Goal: Information Seeking & Learning: Compare options

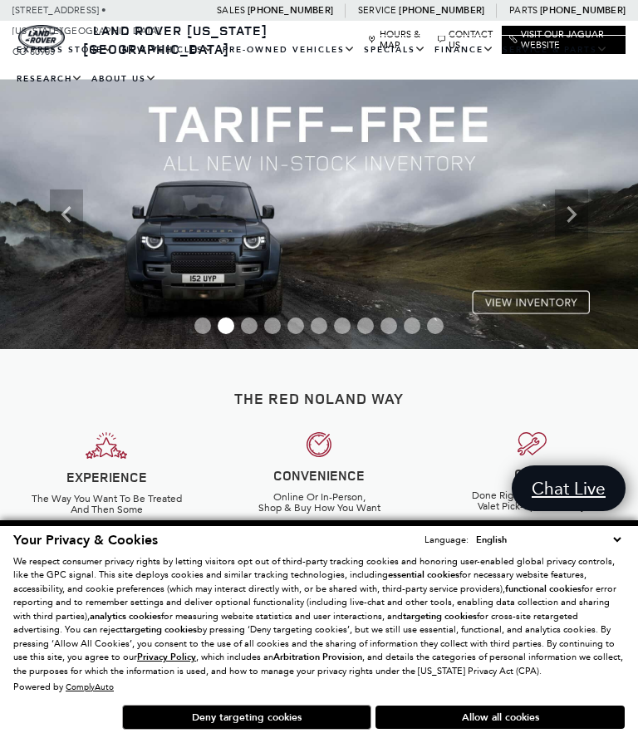
click at [484, 708] on button "Allow all cookies" at bounding box center [499, 716] width 249 height 23
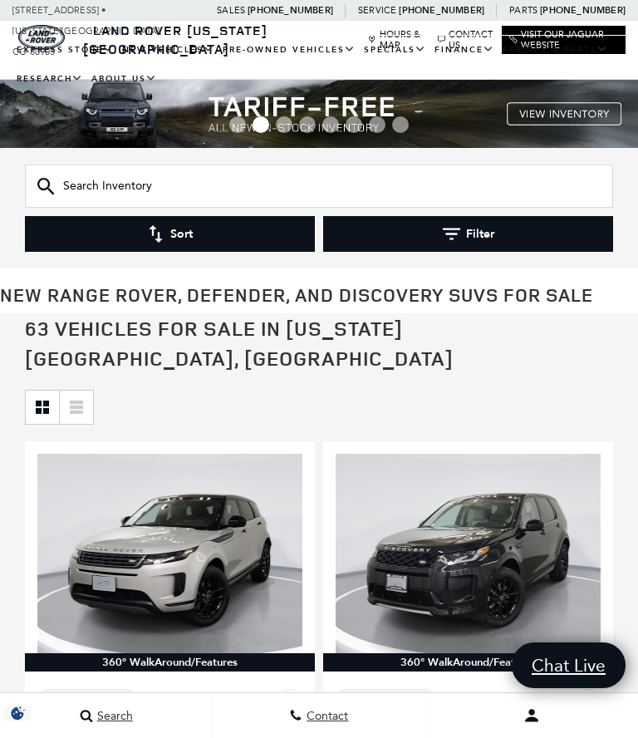
click at [130, 231] on button "Sort" at bounding box center [170, 234] width 290 height 36
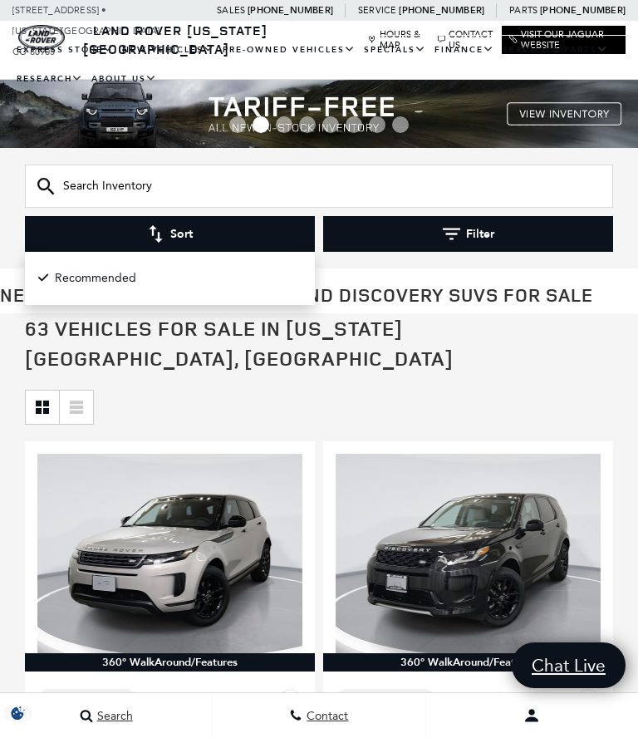
click at [521, 233] on button "Filter" at bounding box center [468, 234] width 290 height 36
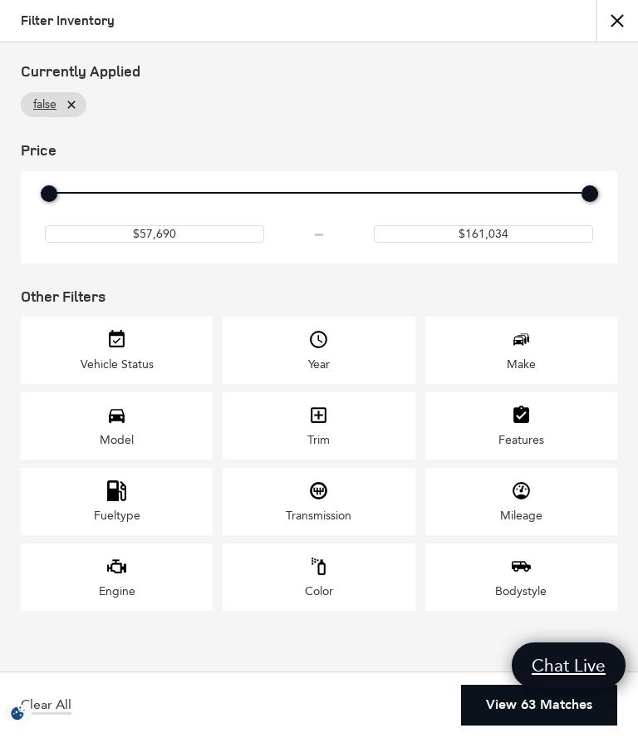
click at [131, 435] on div "Model" at bounding box center [117, 425] width 192 height 67
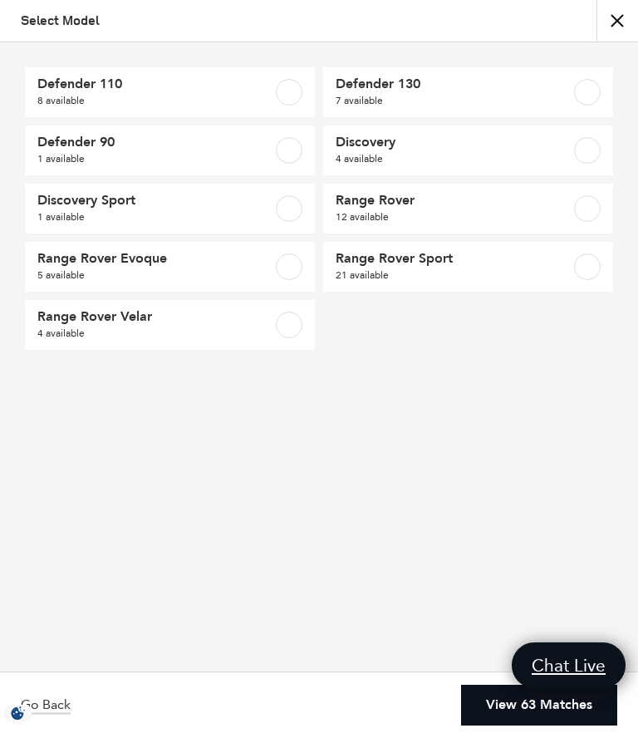
click at [592, 202] on label at bounding box center [587, 208] width 27 height 27
checkbox input "true"
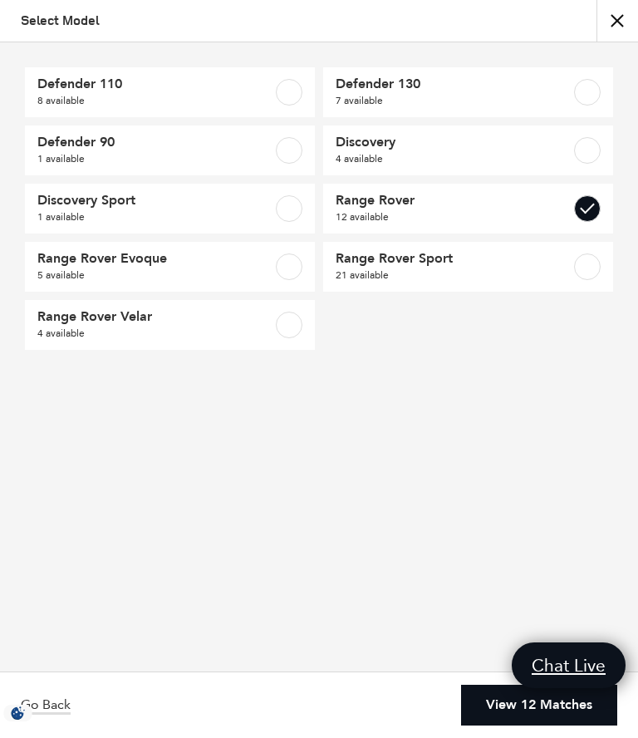
click at [535, 723] on link "View 12 Matches" at bounding box center [539, 704] width 156 height 41
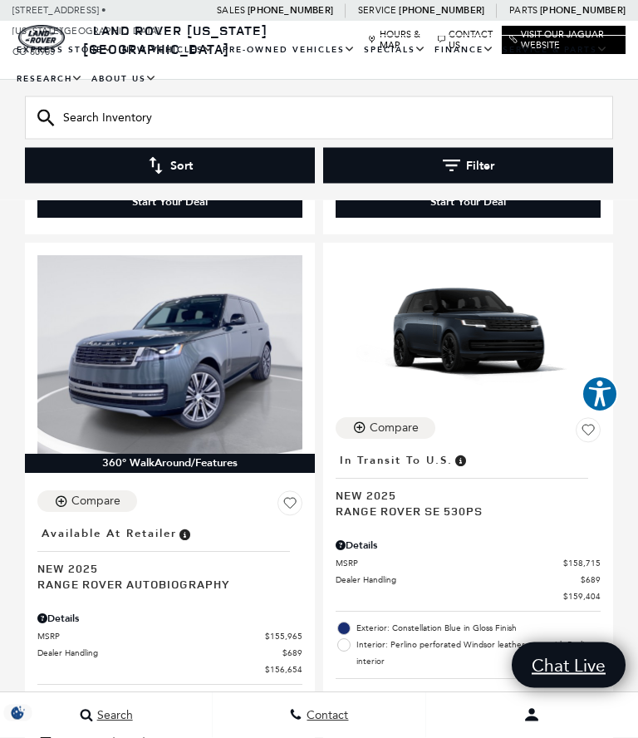
scroll to position [3596, 0]
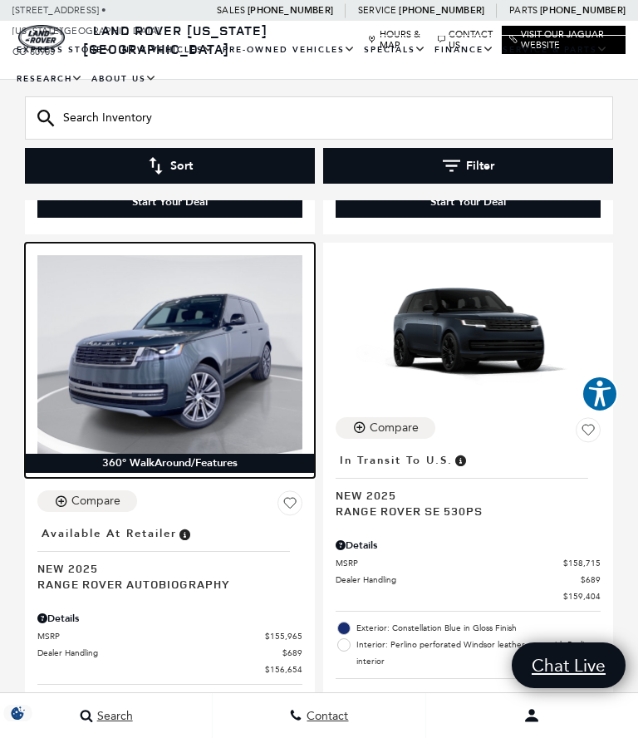
click at [105, 316] on img at bounding box center [169, 354] width 265 height 199
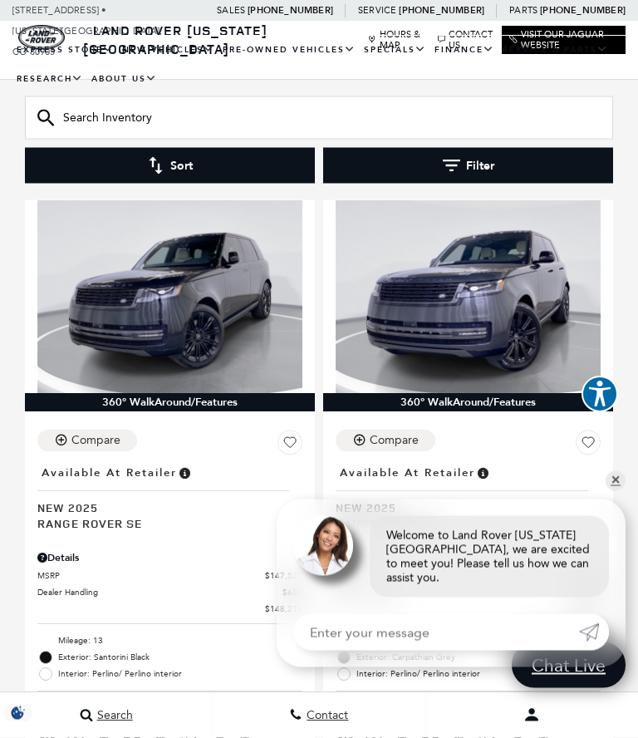
scroll to position [3000, 0]
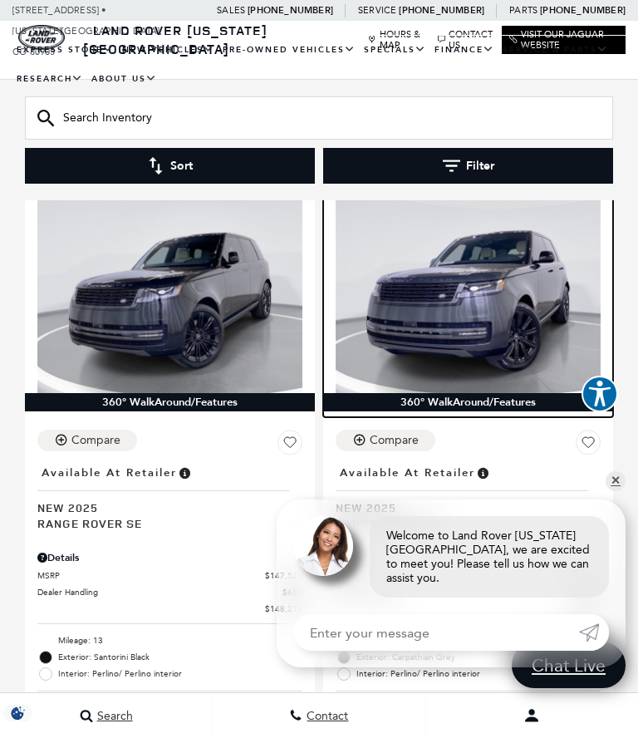
click at [503, 280] on img at bounding box center [468, 293] width 265 height 199
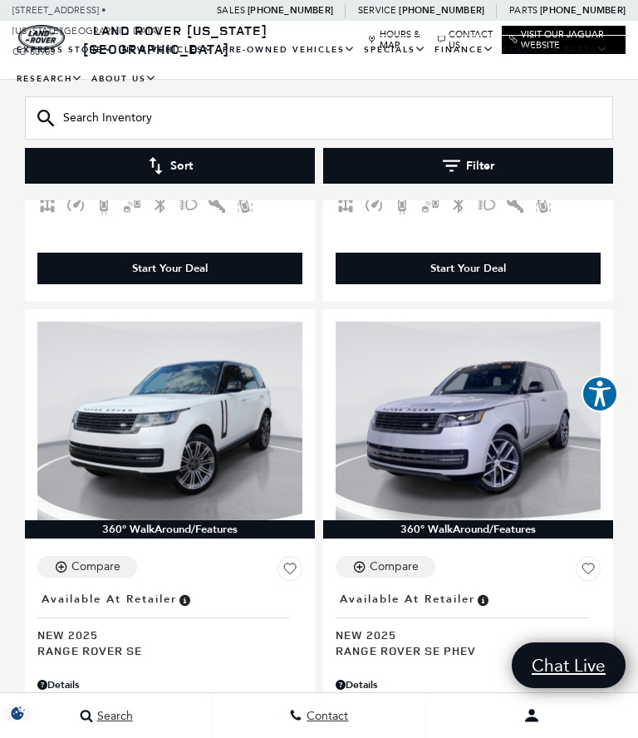
scroll to position [2134, 0]
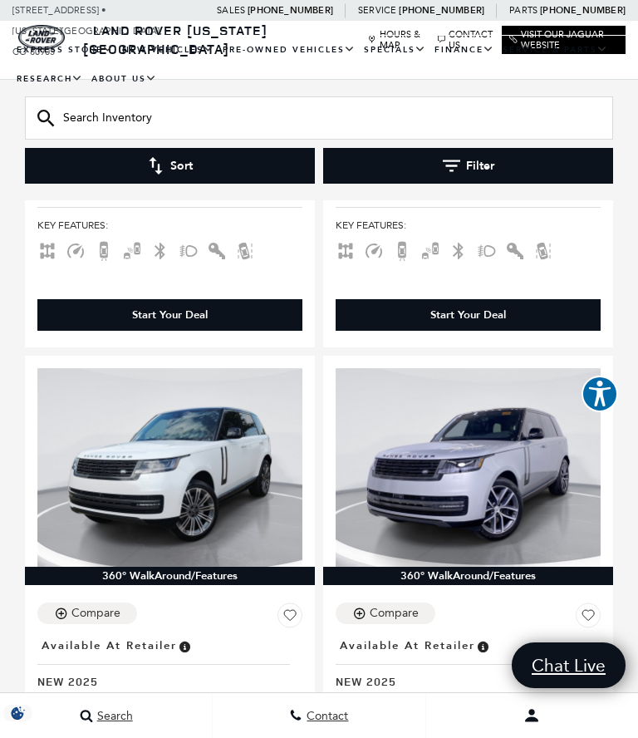
click at [467, 164] on button "Filter" at bounding box center [468, 166] width 290 height 36
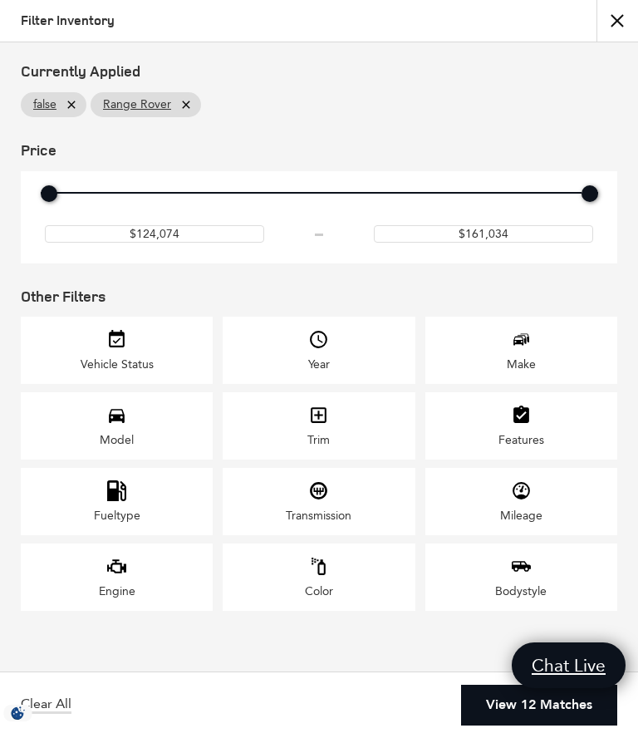
click at [185, 103] on icon at bounding box center [185, 104] width 7 height 7
type input "$57,690"
click at [136, 444] on div "Model" at bounding box center [117, 425] width 192 height 67
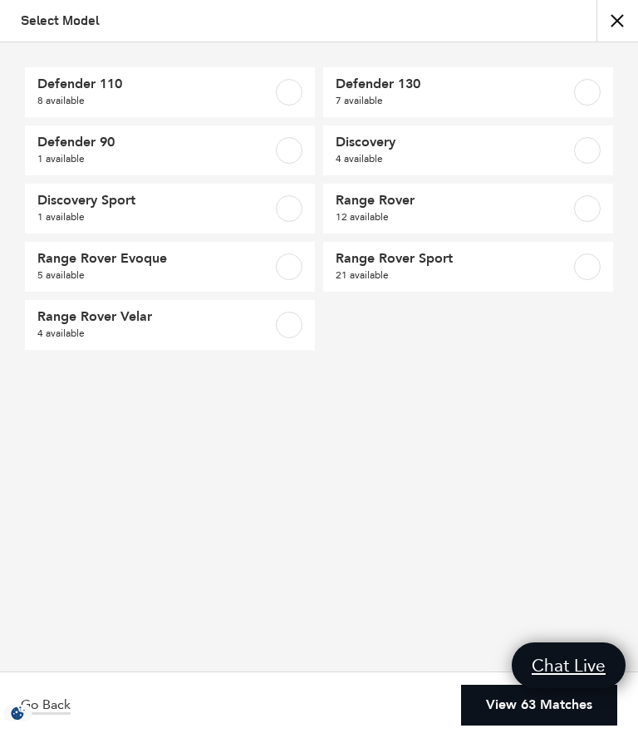
click at [580, 91] on label at bounding box center [587, 92] width 27 height 27
checkbox input "true"
click at [546, 710] on link "View 7 Matches" at bounding box center [542, 704] width 149 height 41
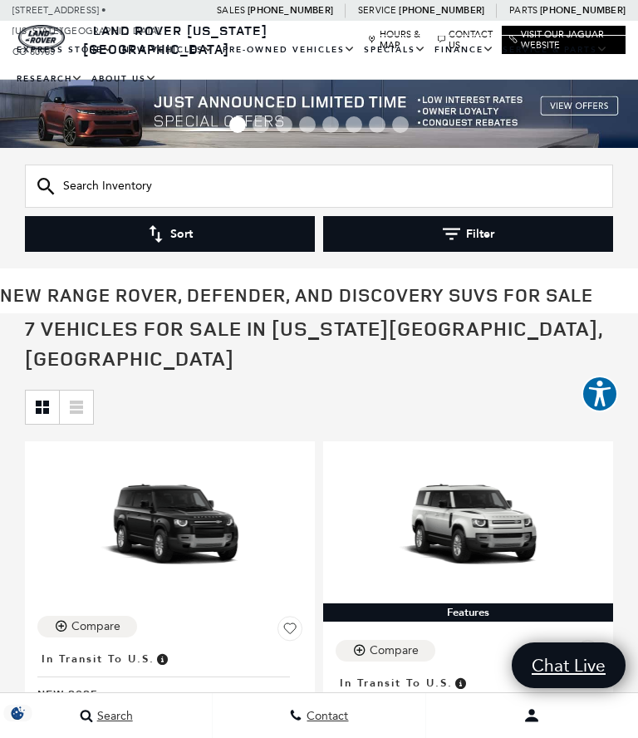
click at [584, 699] on button "Contact Preference? * one of these radio inputs are required, not both." at bounding box center [532, 715] width 212 height 42
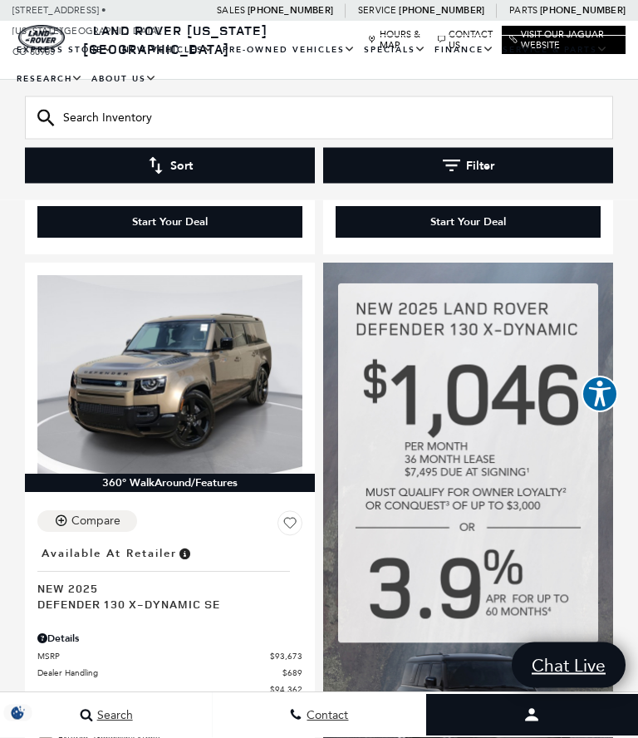
scroll to position [786, 0]
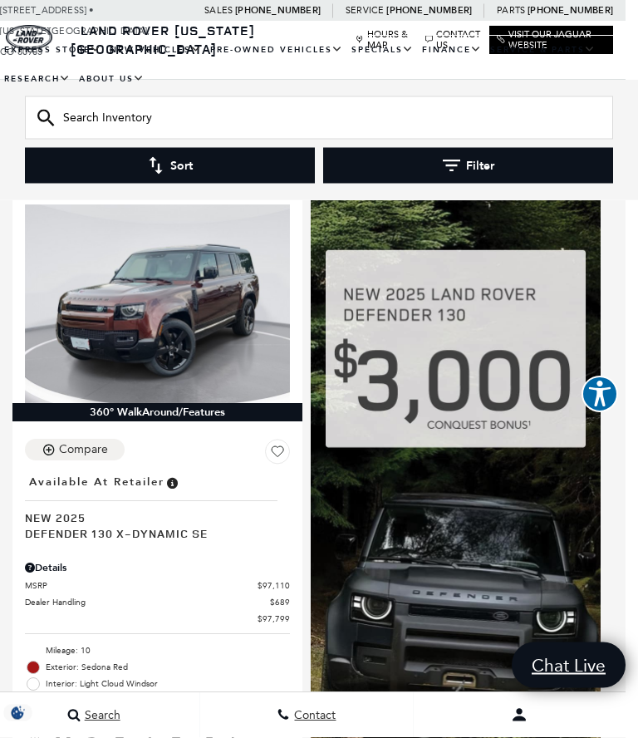
scroll to position [0, 12]
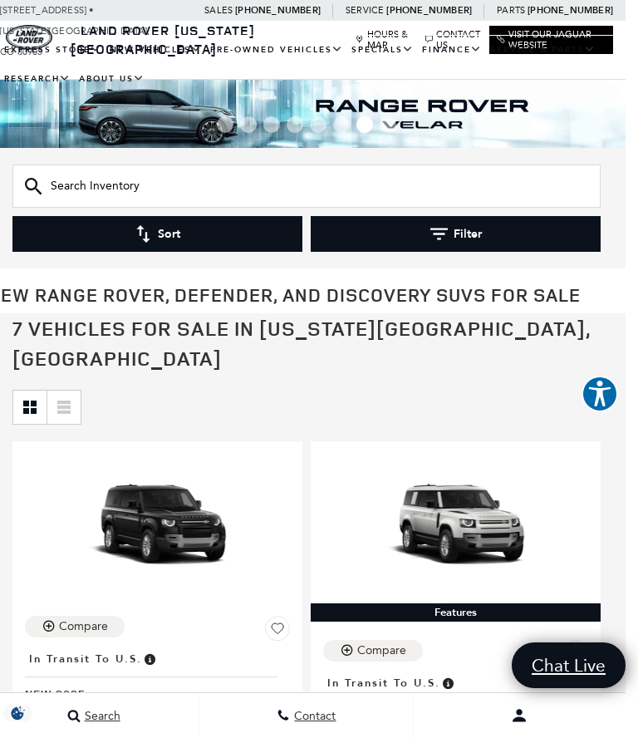
click at [446, 219] on button "Filter" at bounding box center [456, 234] width 290 height 36
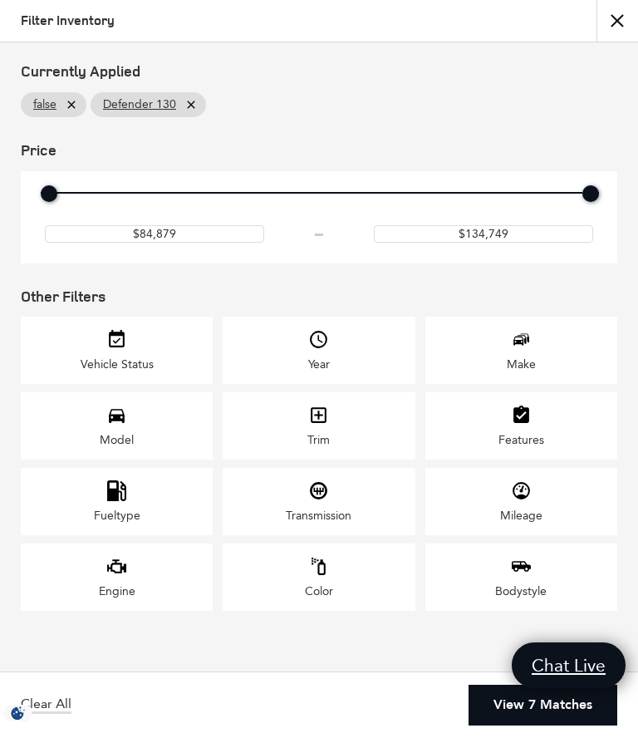
click at [184, 110] on icon at bounding box center [190, 104] width 13 height 13
type input "$57,690"
type input "$161,034"
click at [150, 446] on div "Model" at bounding box center [117, 425] width 192 height 67
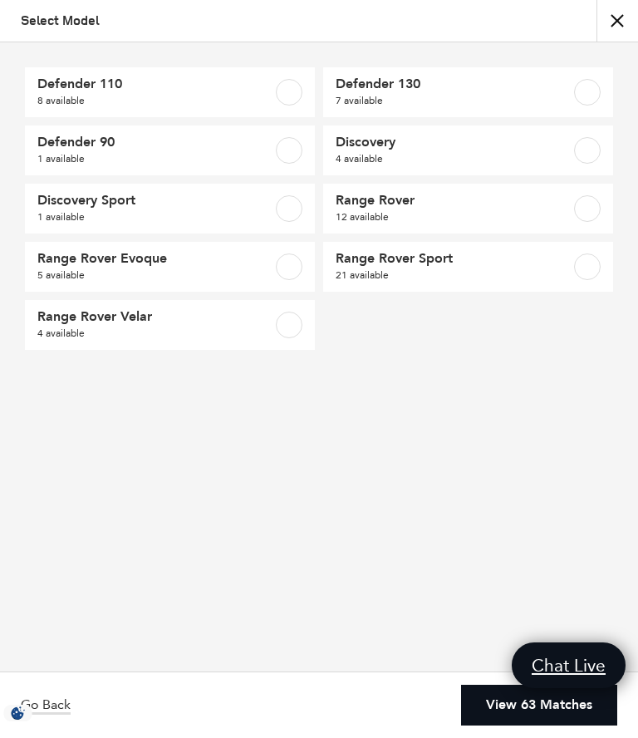
click at [106, 94] on span "8 available" at bounding box center [149, 100] width 225 height 17
checkbox input "true"
click at [576, 713] on link "View 8 Matches" at bounding box center [542, 704] width 149 height 41
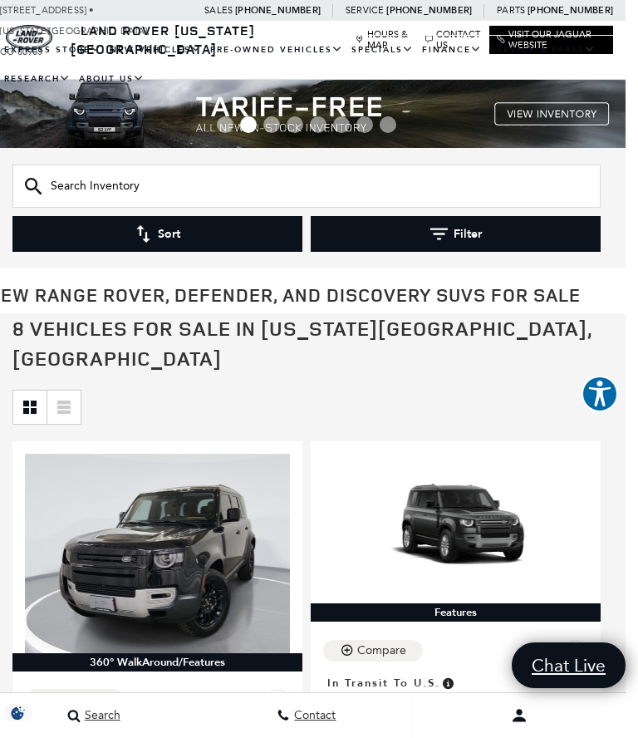
click at [595, 709] on button "Contact Preference? * one of these radio inputs are required, not both." at bounding box center [520, 715] width 212 height 42
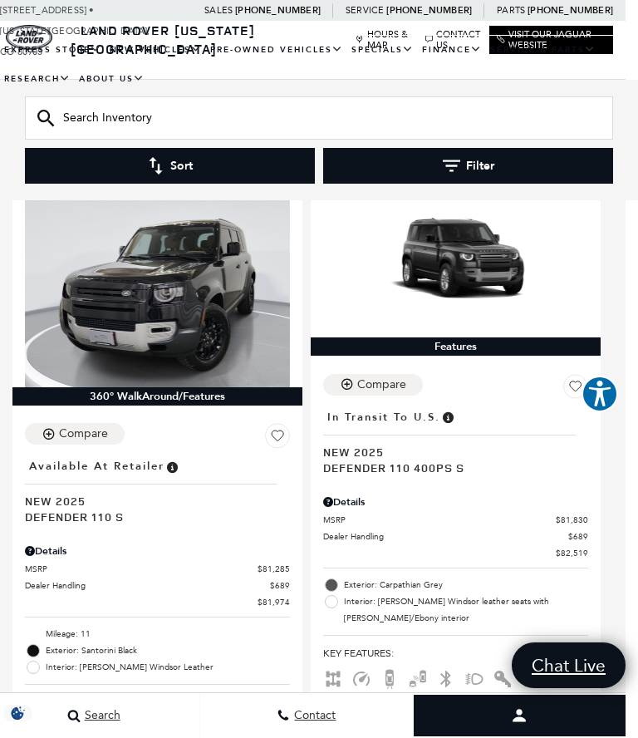
scroll to position [272, 12]
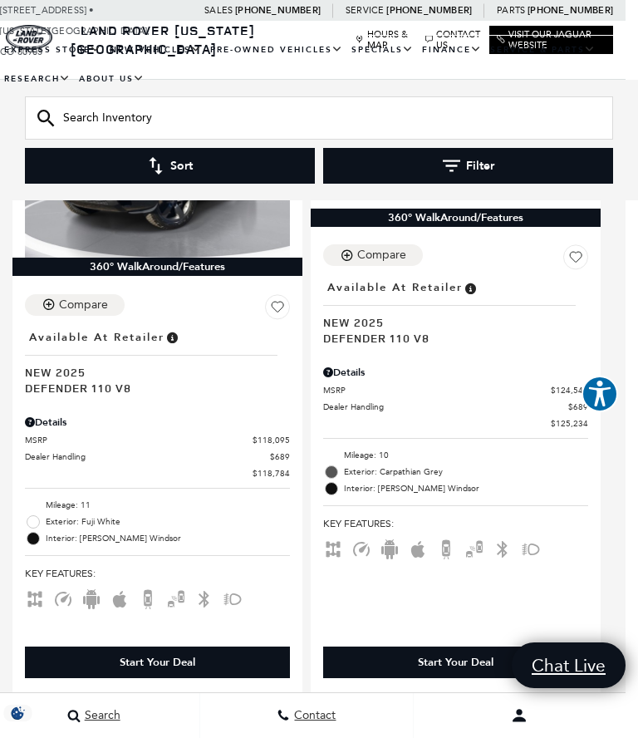
scroll to position [0, 12]
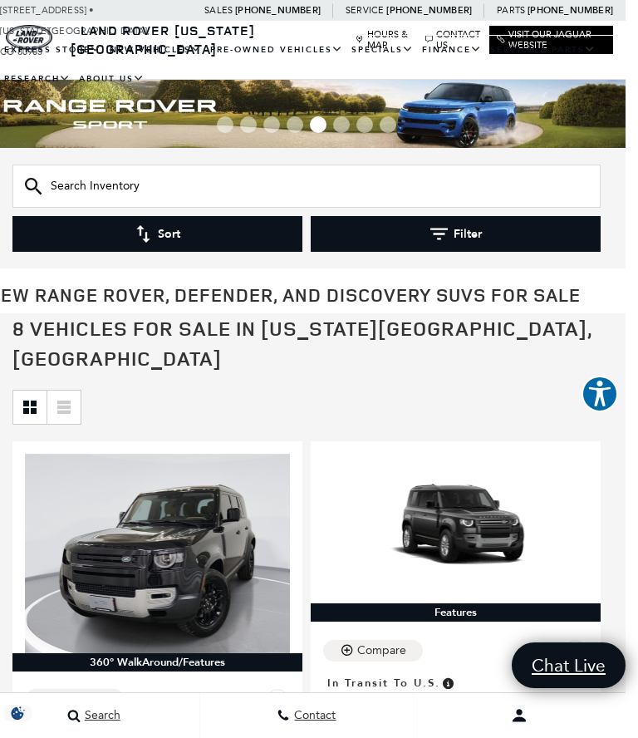
click at [458, 231] on button "Filter" at bounding box center [456, 234] width 290 height 36
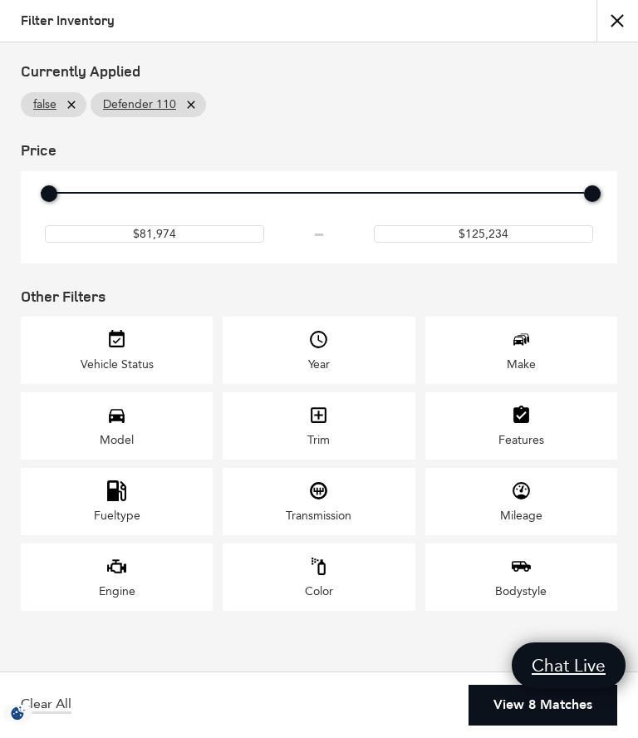
click at [193, 101] on icon at bounding box center [190, 104] width 7 height 7
checkbox input "false"
type input "$57,690"
type input "$161,034"
click at [125, 425] on icon "Model" at bounding box center [116, 414] width 21 height 21
